Goal: Task Accomplishment & Management: Manage account settings

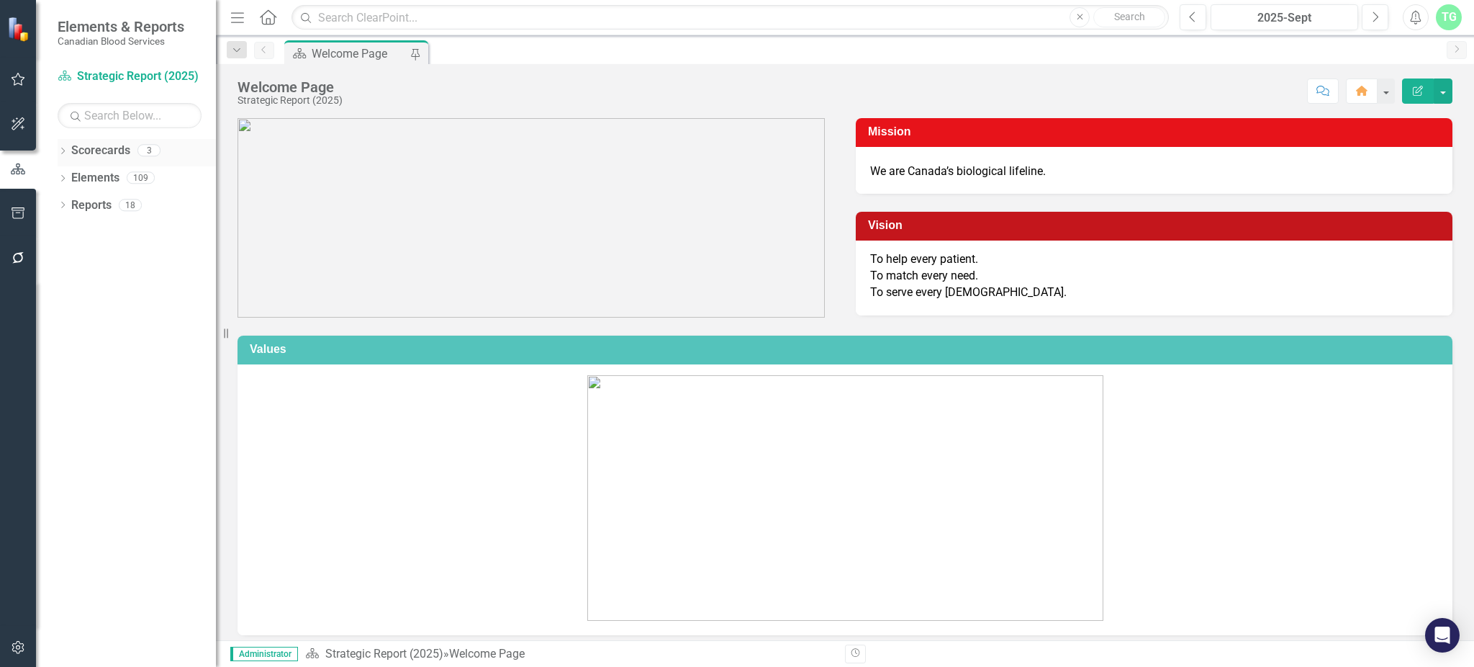
click at [66, 153] on icon "Dropdown" at bounding box center [63, 152] width 10 height 8
click at [94, 204] on link "Operational Report" at bounding box center [147, 205] width 137 height 17
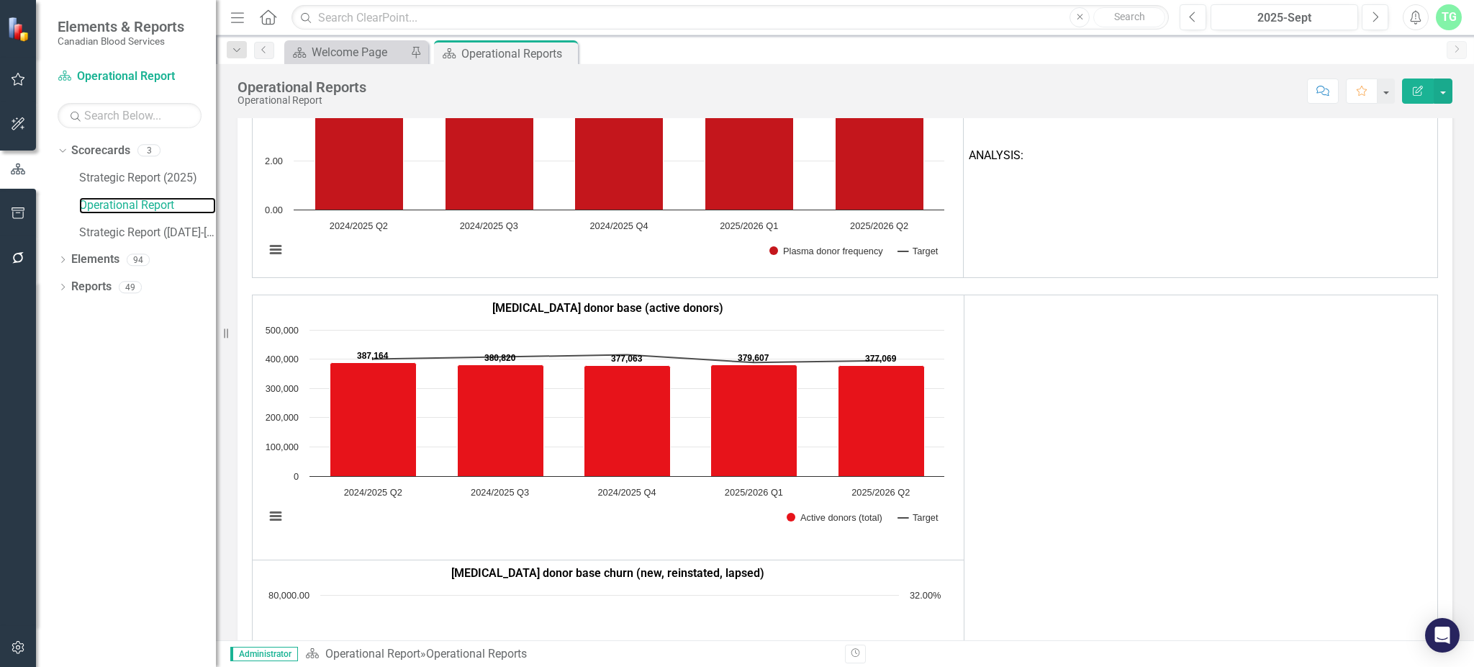
scroll to position [2494, 0]
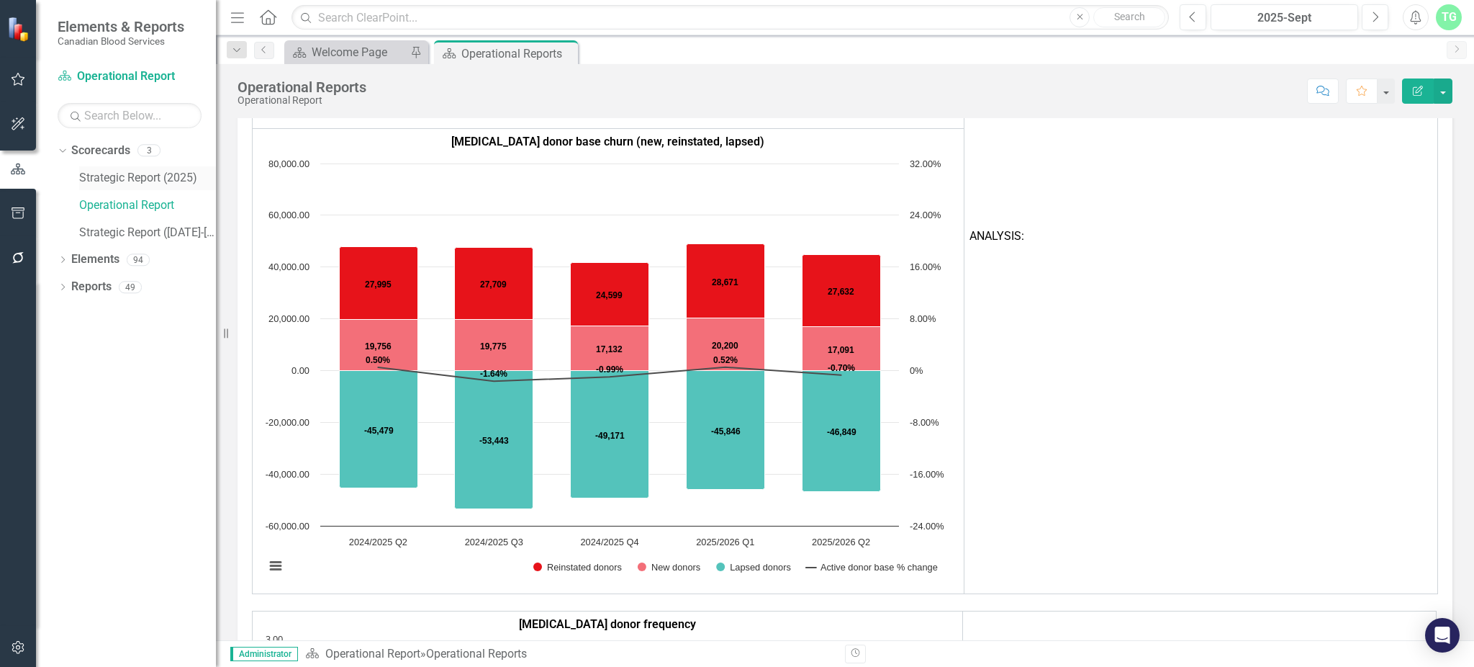
click at [145, 177] on link "Strategic Report (2025)" at bounding box center [147, 178] width 137 height 17
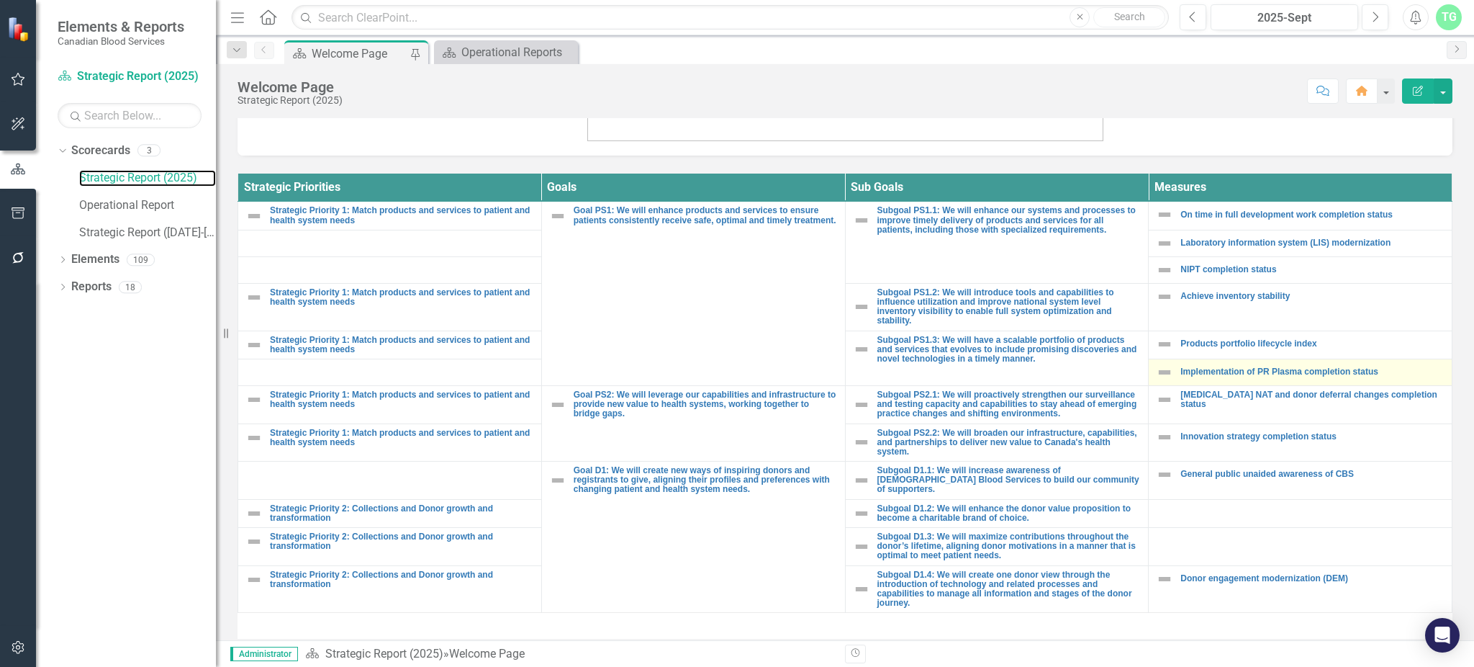
scroll to position [528, 0]
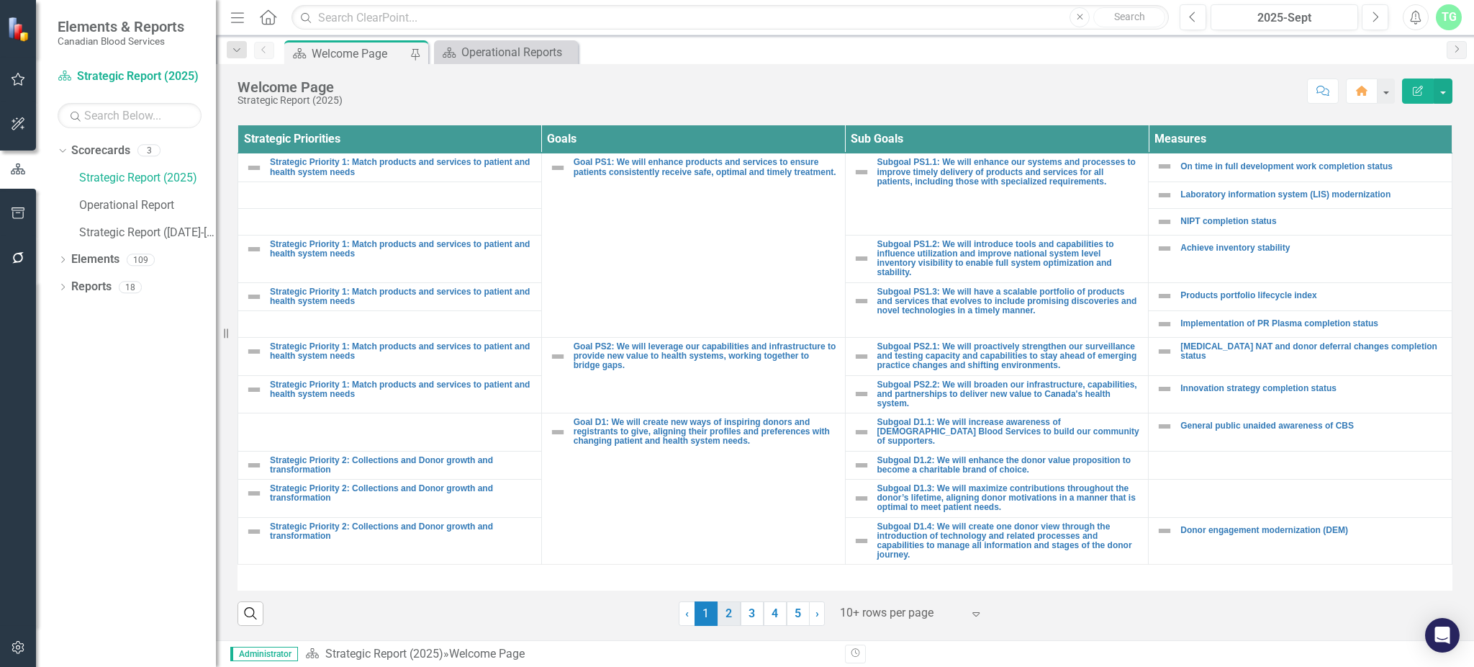
click at [720, 621] on link "2" at bounding box center [729, 613] width 23 height 24
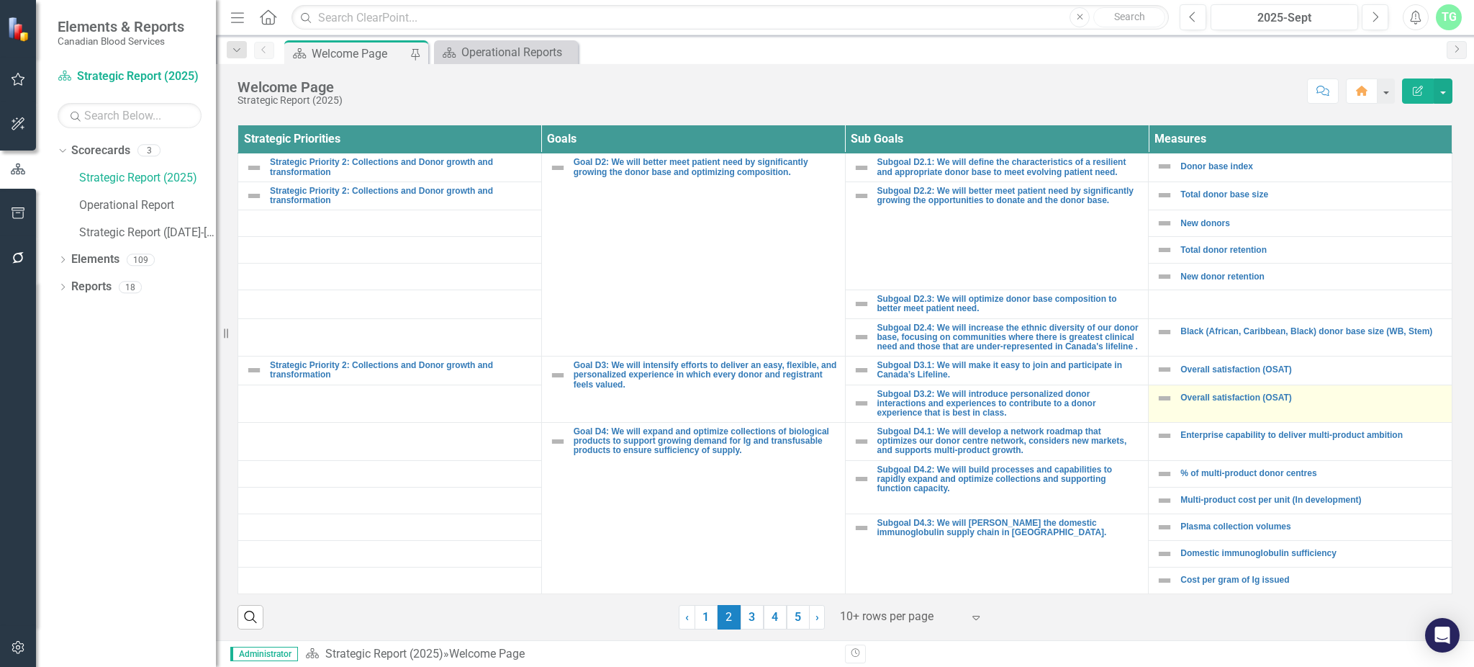
scroll to position [541, 0]
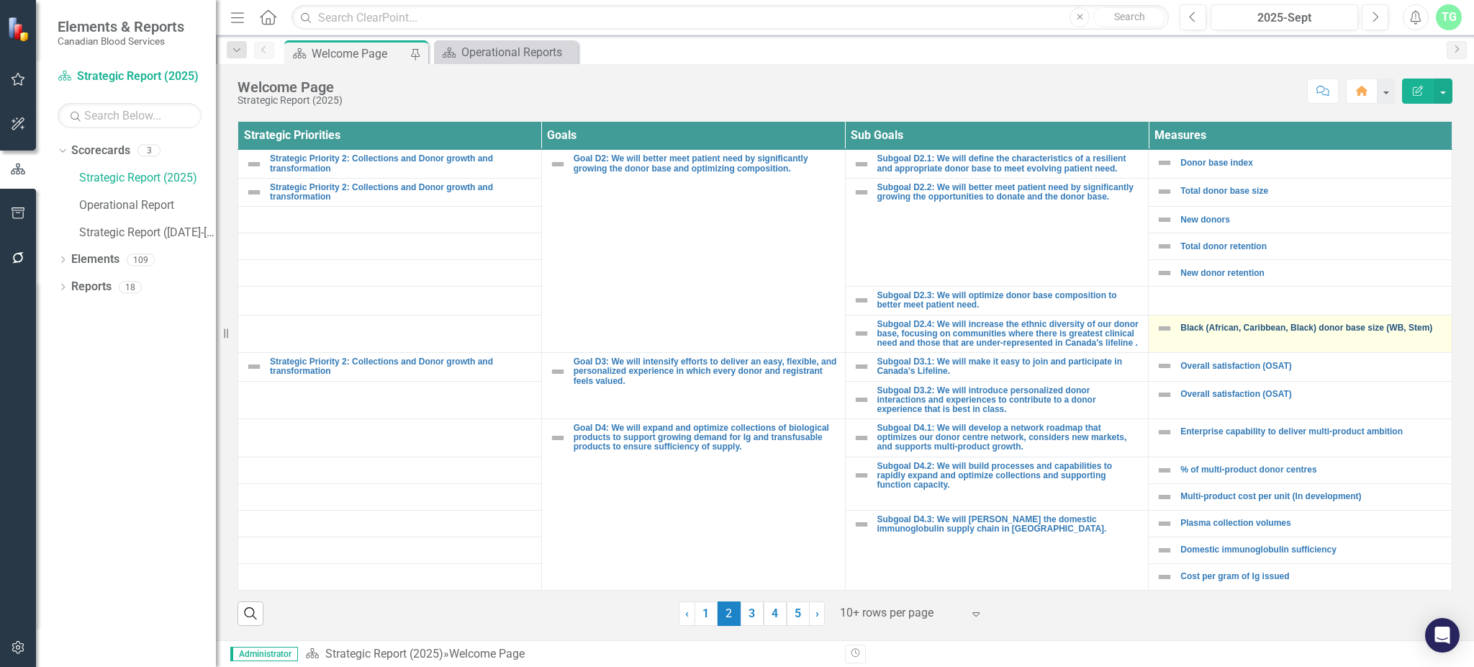
click at [1235, 323] on link "Black (African, Caribbean, Black) donor base size (WB, Stem)" at bounding box center [1313, 327] width 264 height 9
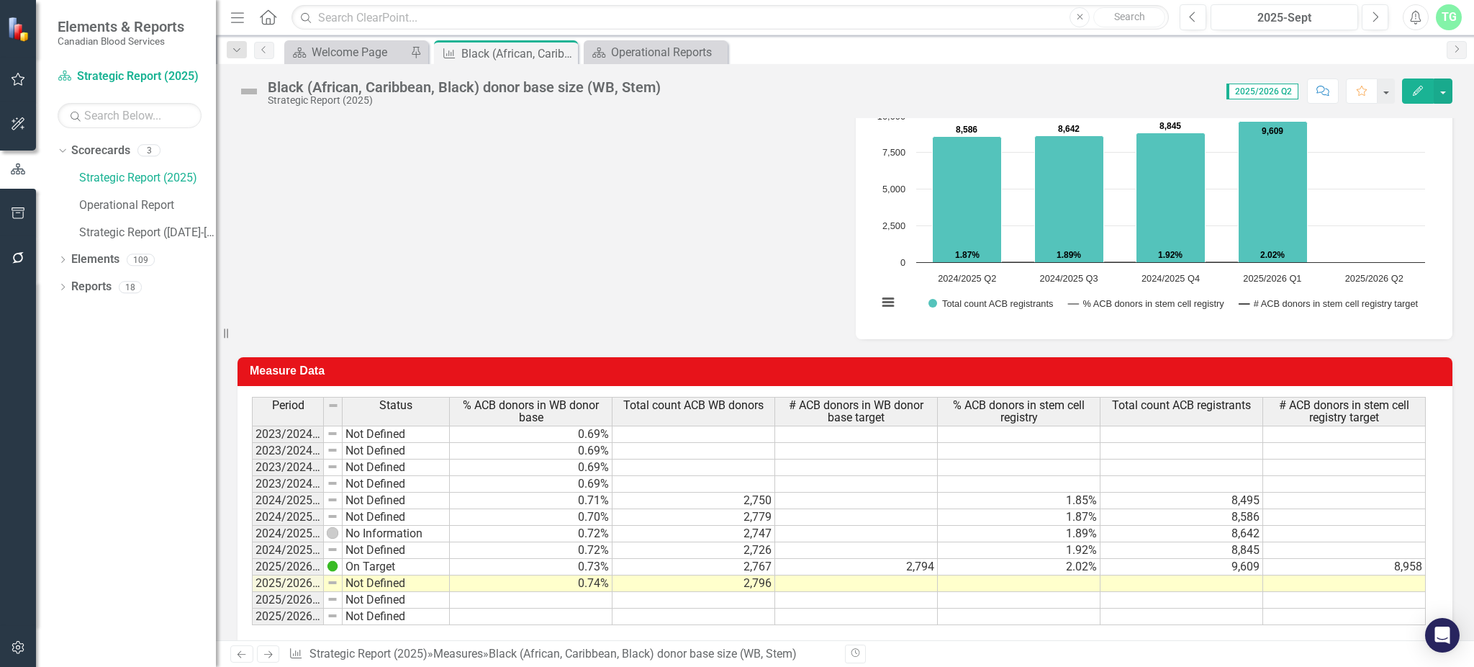
scroll to position [587, 0]
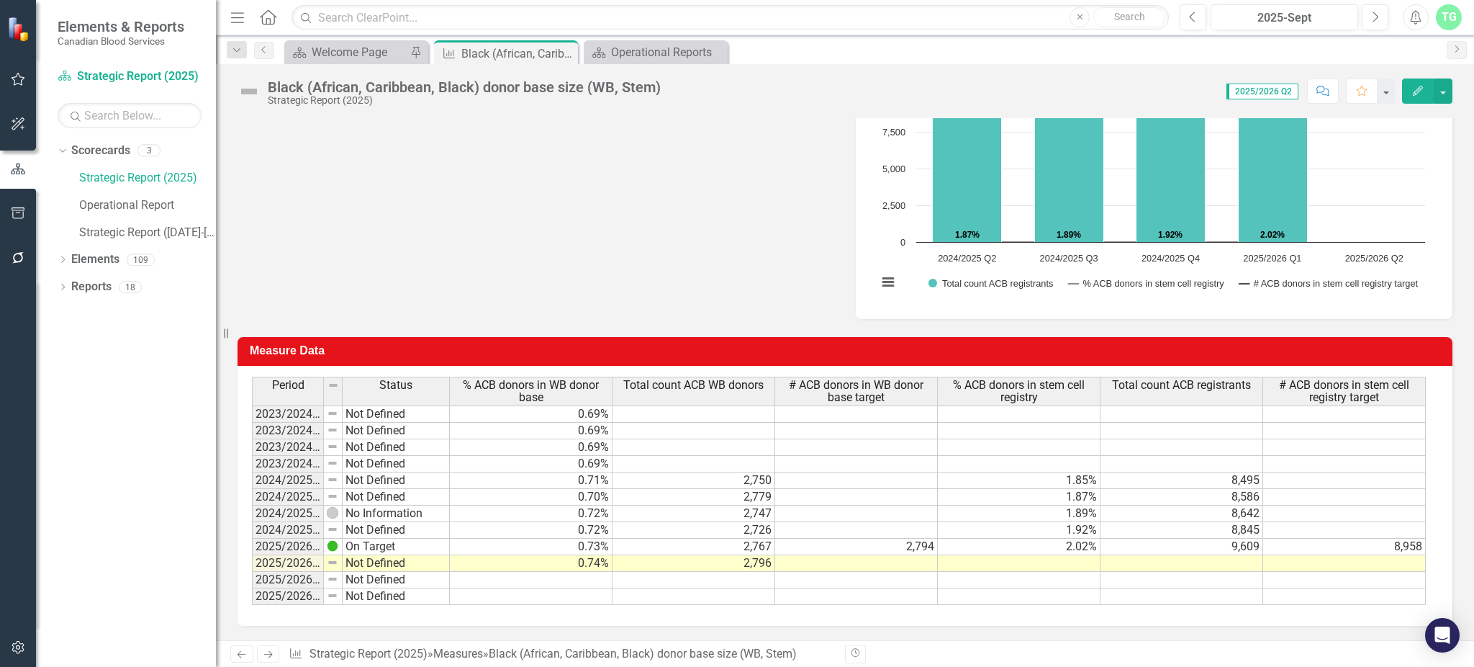
click at [1203, 556] on td at bounding box center [1182, 563] width 163 height 17
click at [1064, 556] on td at bounding box center [1019, 563] width 163 height 17
click at [914, 555] on td at bounding box center [856, 563] width 163 height 17
click at [898, 555] on td at bounding box center [856, 563] width 163 height 17
click at [896, 555] on td at bounding box center [856, 563] width 163 height 17
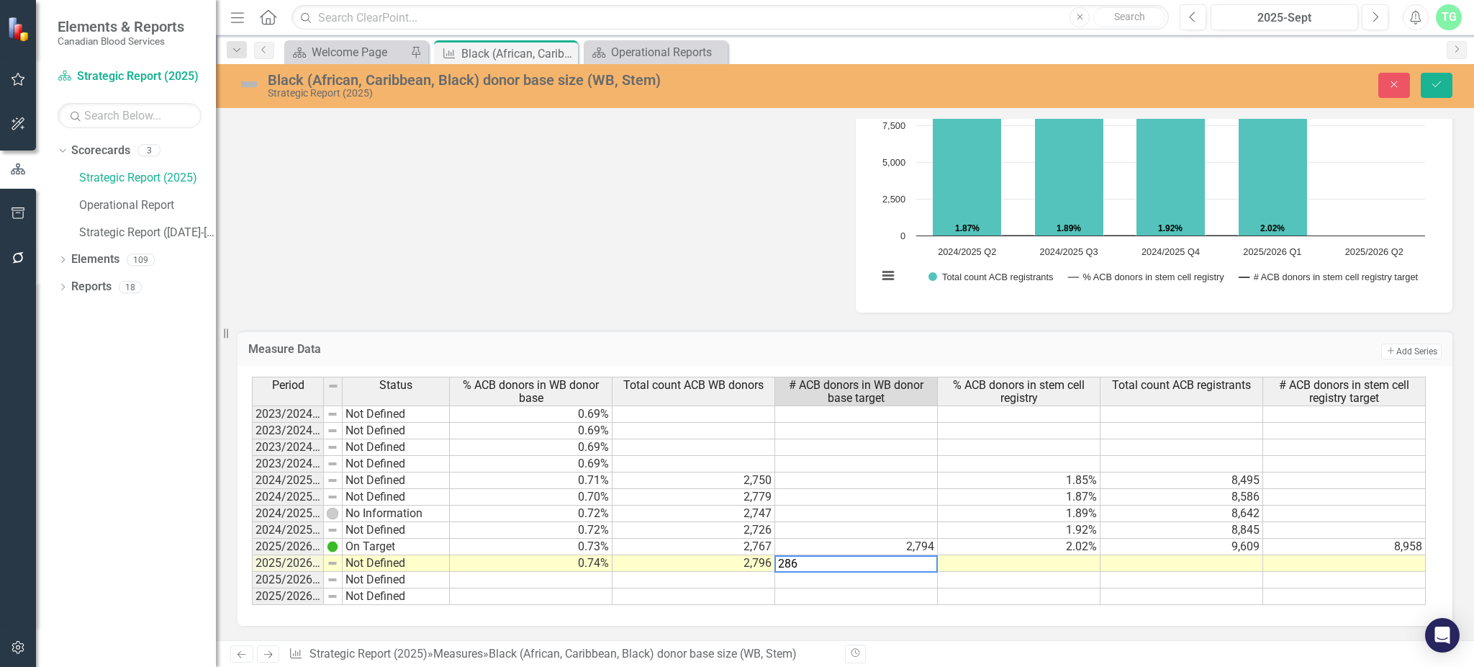
type textarea "2862"
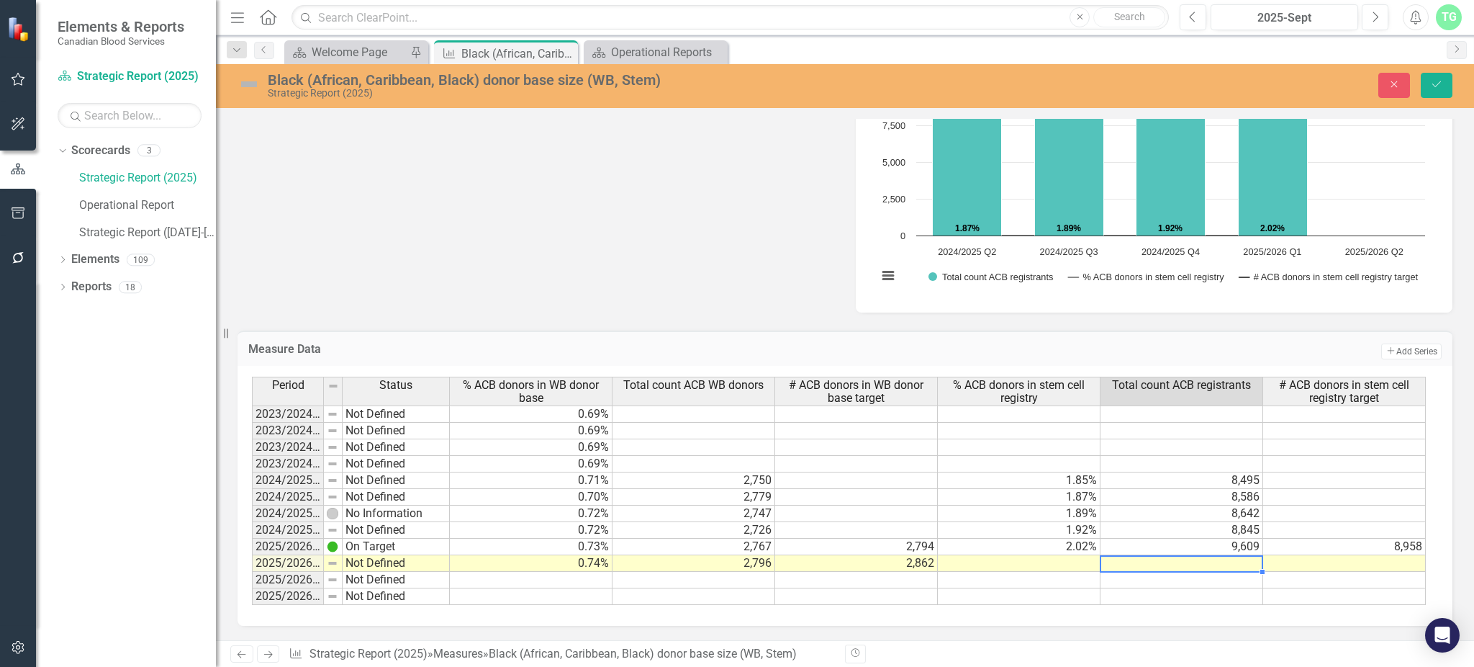
scroll to position [0, 9]
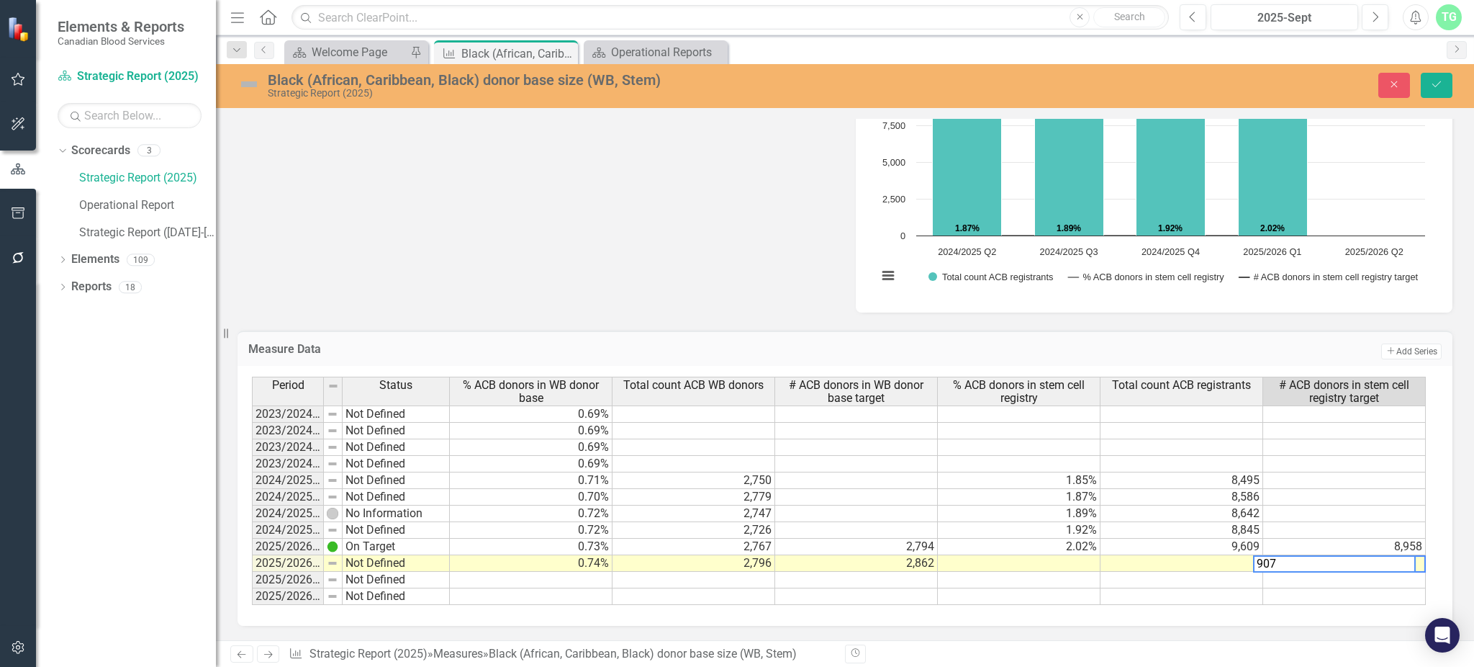
type textarea "9071"
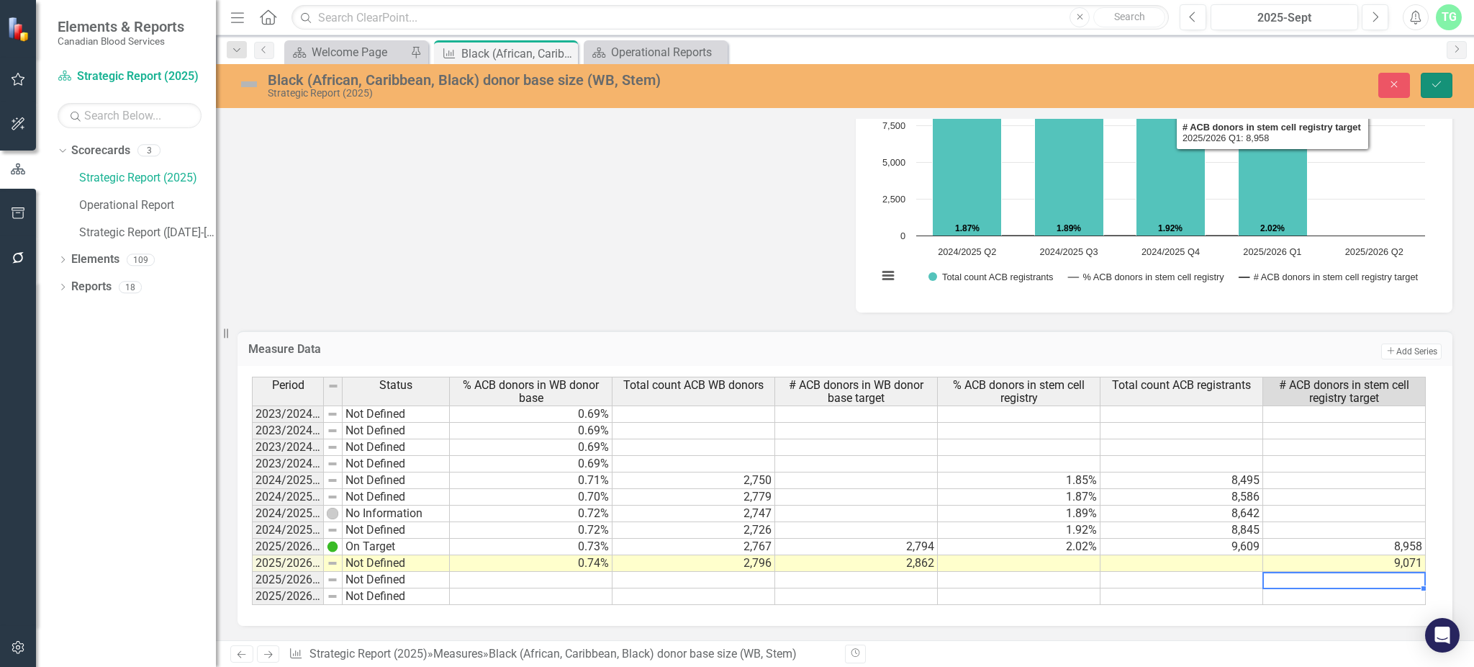
click at [1433, 82] on icon "Save" at bounding box center [1436, 84] width 13 height 10
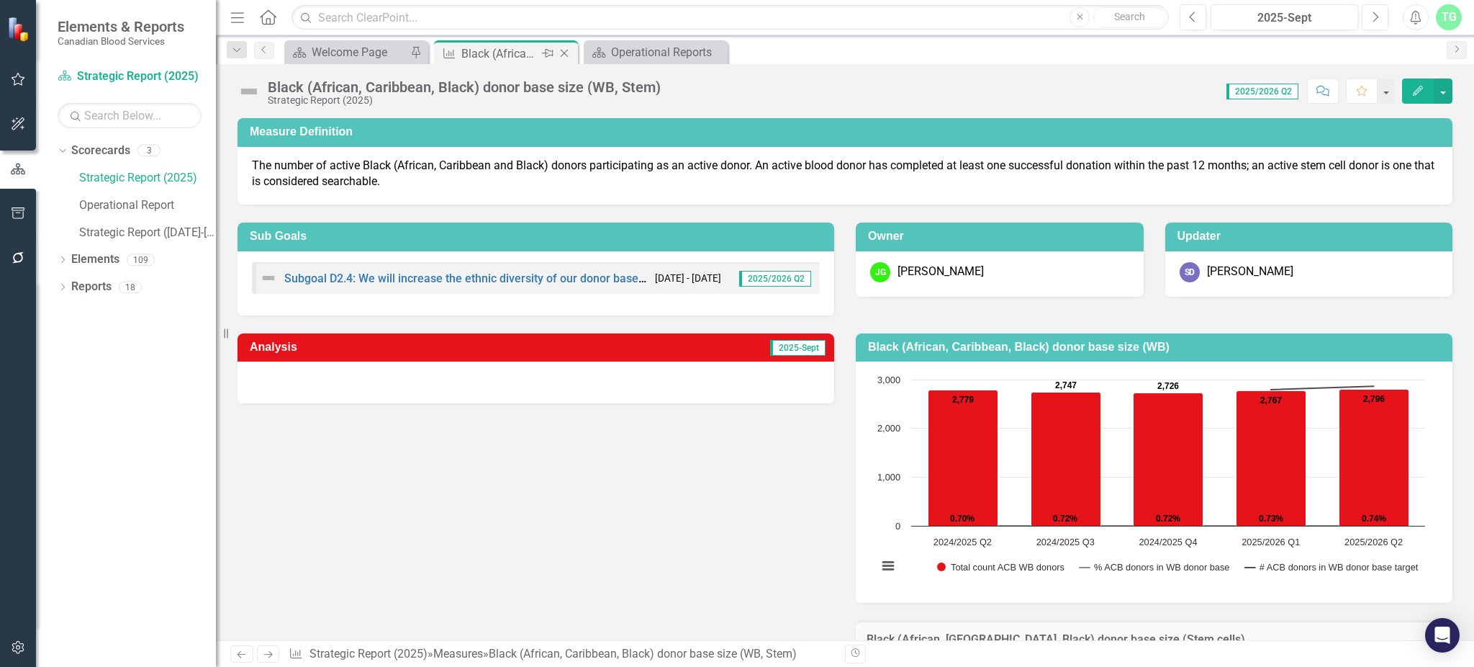
click at [565, 50] on icon "Close" at bounding box center [564, 54] width 14 height 12
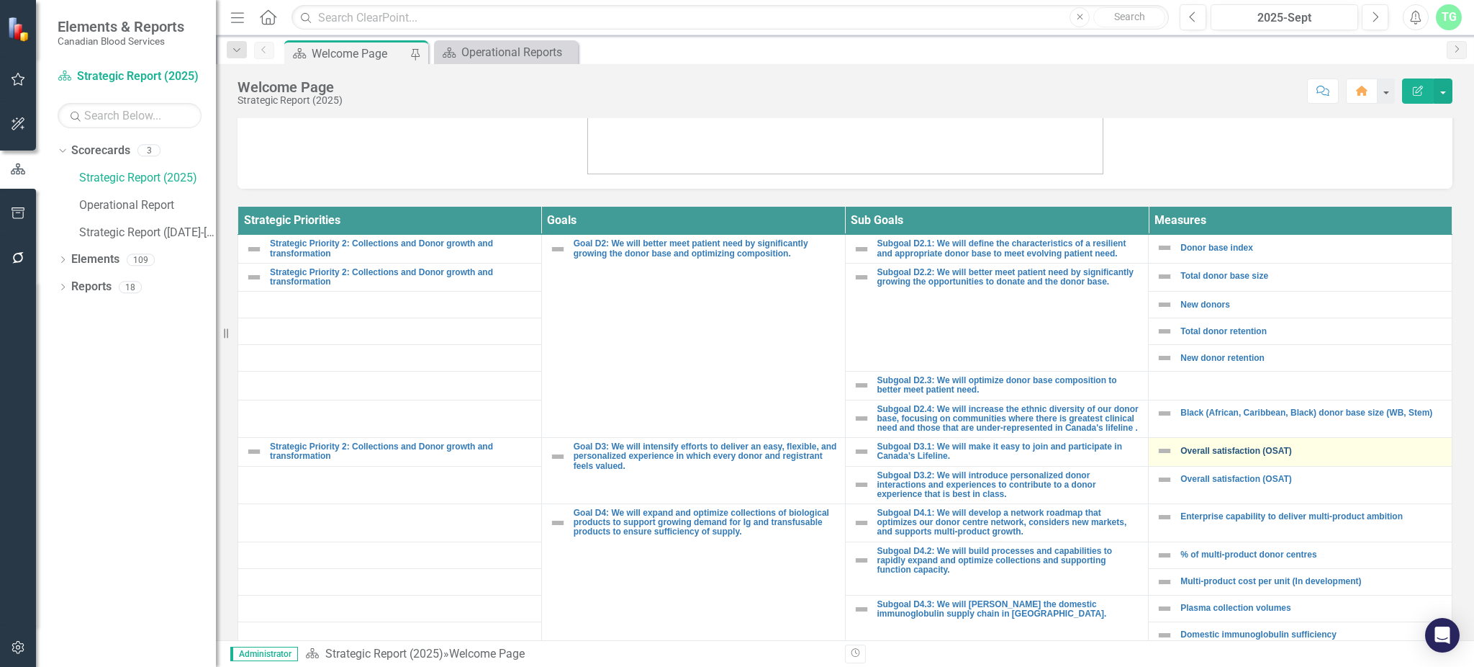
scroll to position [479, 0]
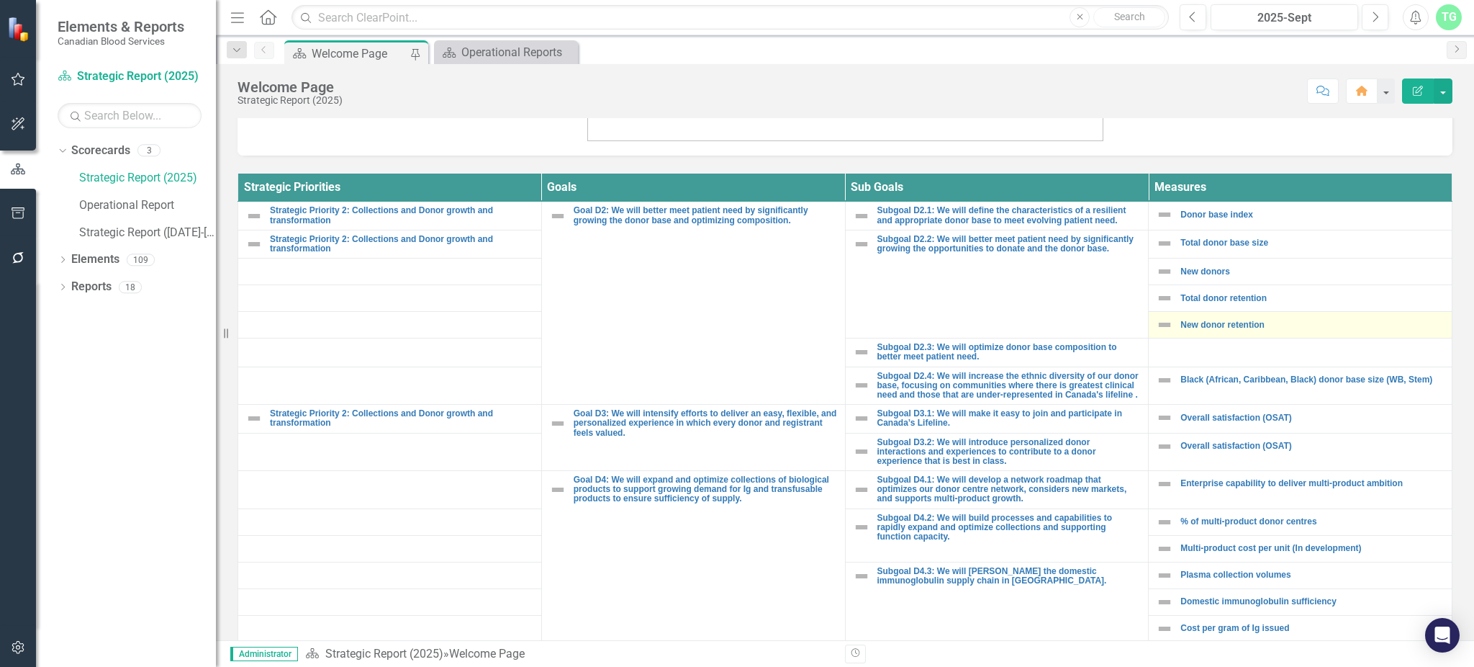
click at [1218, 330] on div "New donor retention" at bounding box center [1300, 324] width 289 height 17
click at [1217, 326] on link "New donor retention" at bounding box center [1313, 324] width 264 height 9
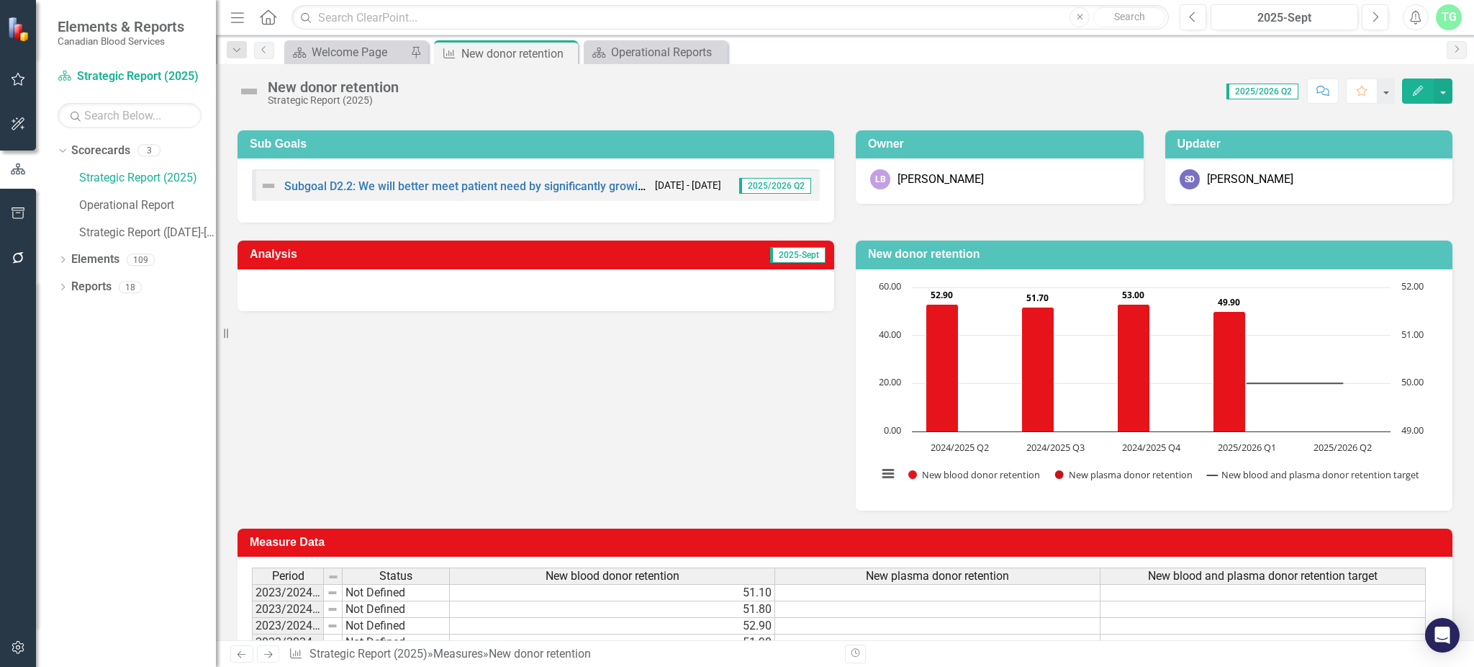
scroll to position [266, 0]
